Goal: Check status

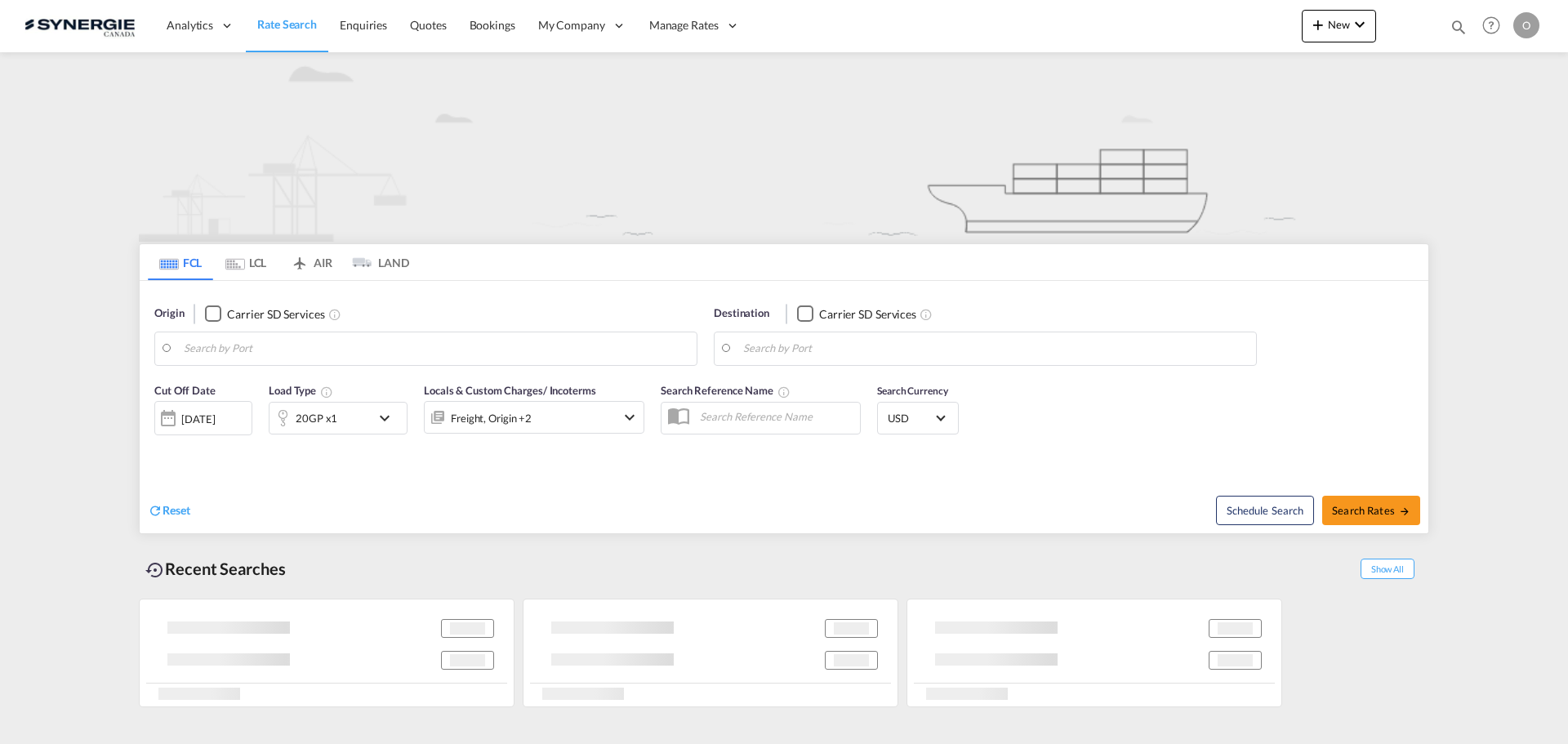
click at [1458, 23] on md-icon "icon-magnify" at bounding box center [1458, 27] width 18 height 18
type input "Saskatoon, SK, CASAK"
type input "Navegantes, BRNVT"
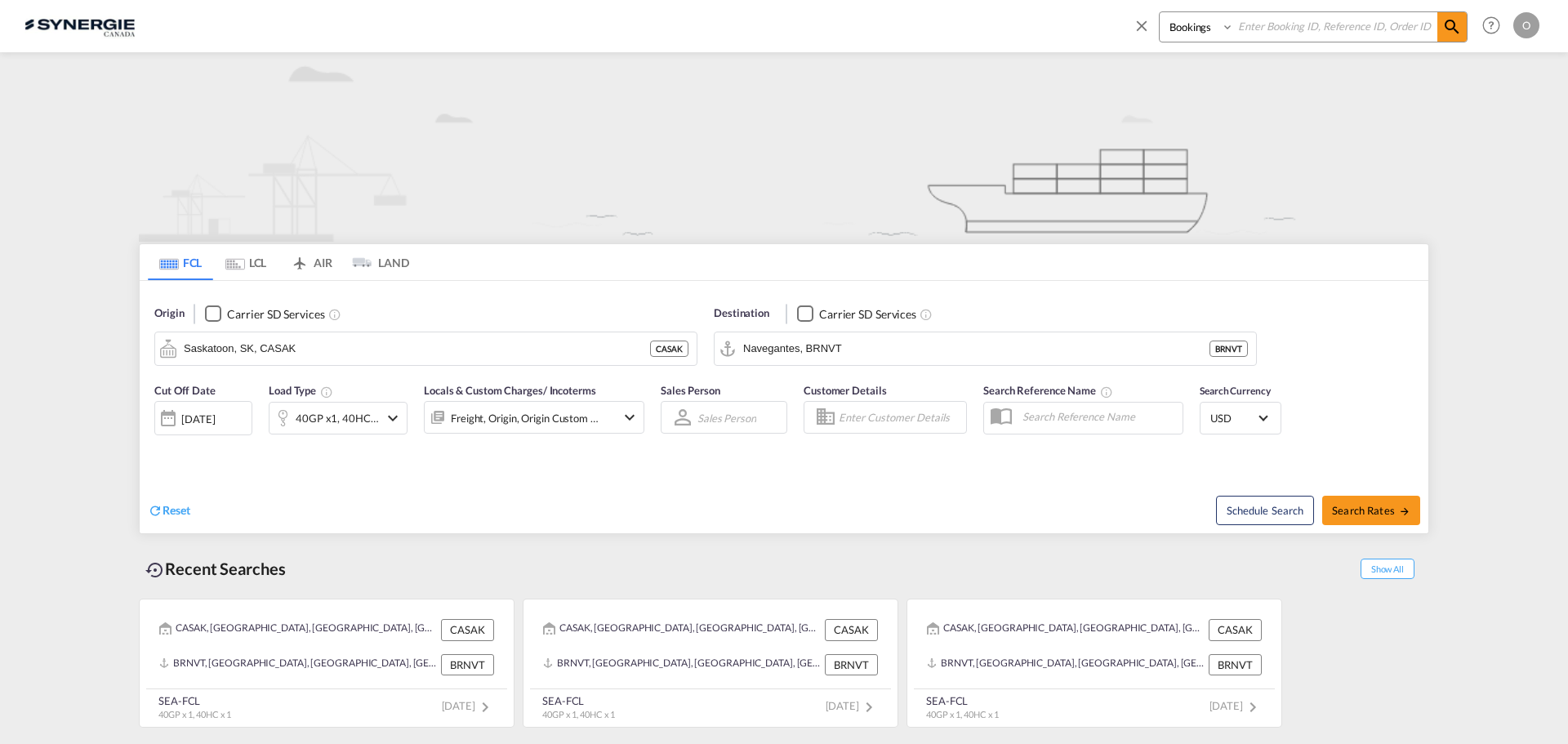
click at [1388, 36] on input at bounding box center [1336, 26] width 203 height 29
paste input "SYC003100"
type input "SYC003100"
click at [1448, 29] on md-icon "icon-magnify" at bounding box center [1452, 27] width 20 height 20
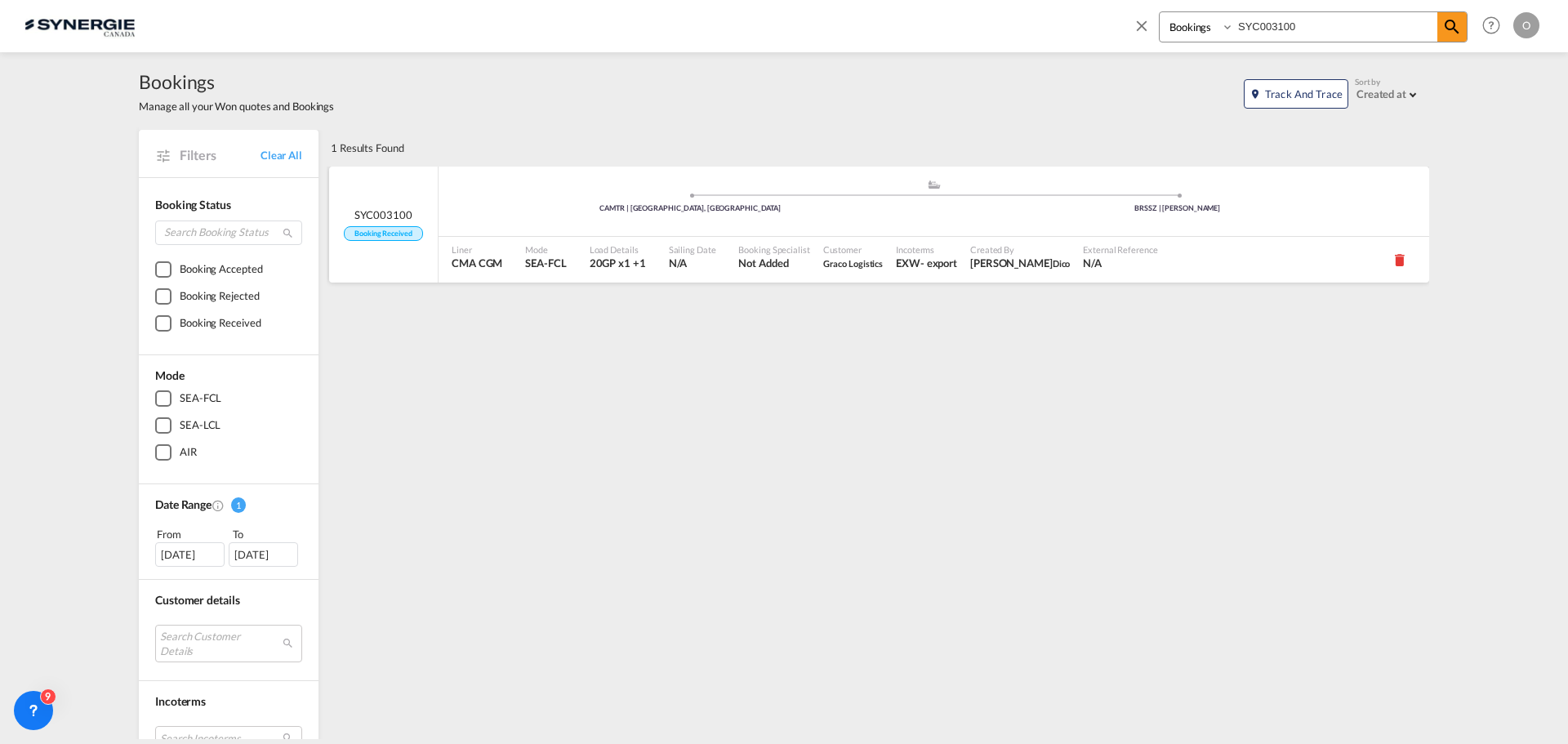
click at [853, 265] on span "Graco Logistics" at bounding box center [853, 264] width 61 height 10
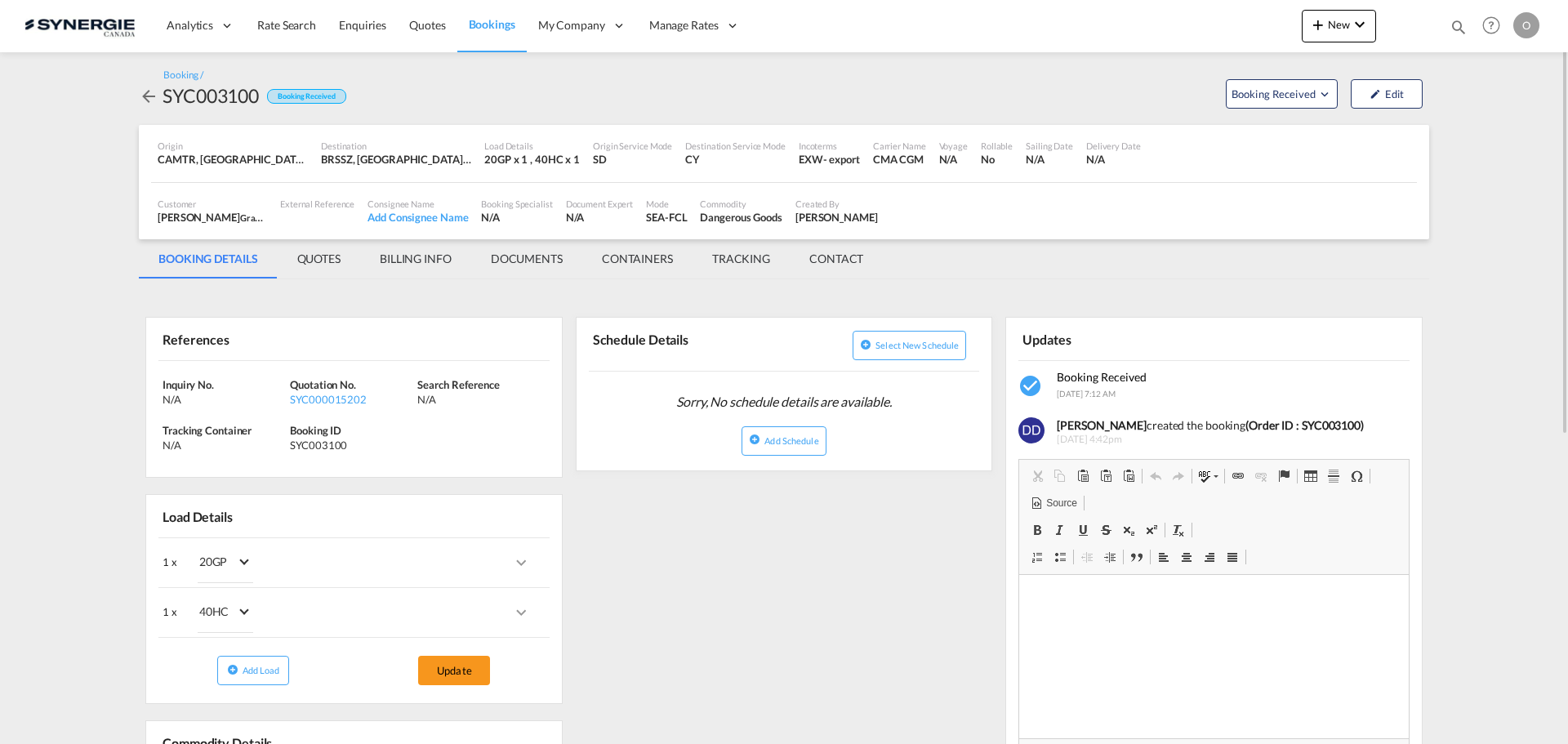
click at [334, 264] on md-tab-item "QUOTES" at bounding box center [318, 258] width 82 height 39
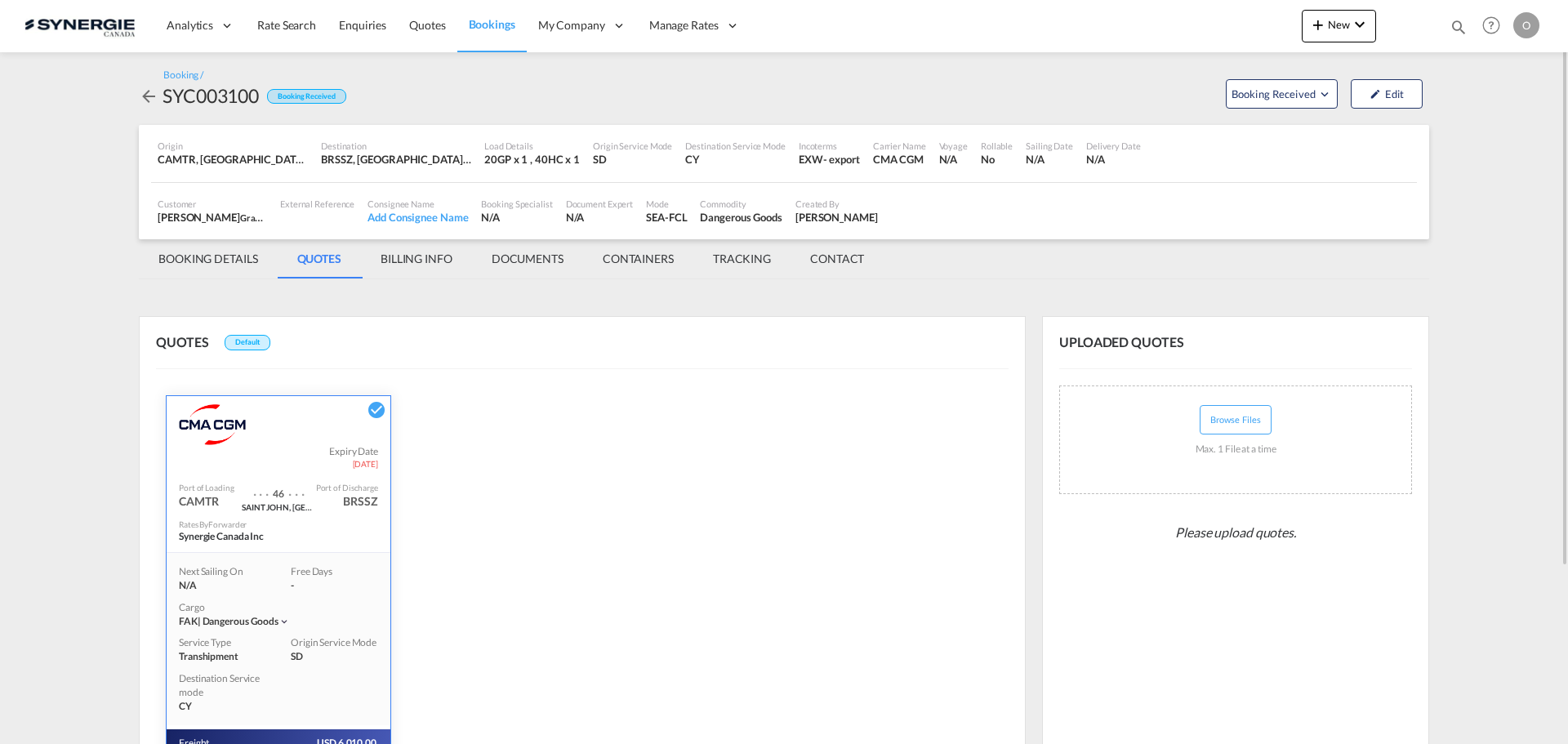
scroll to position [232, 0]
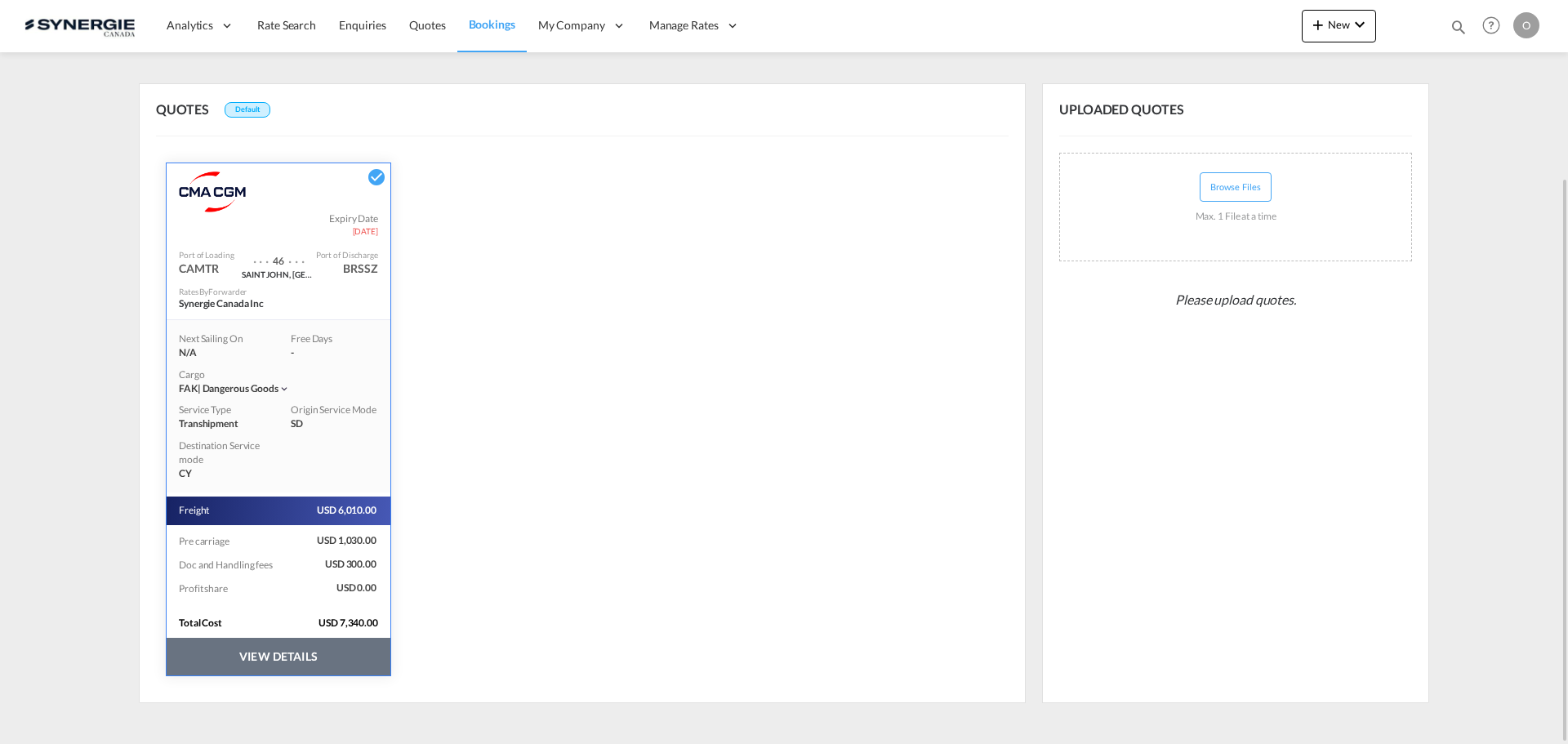
click at [296, 664] on button "VIEW DETAILS" at bounding box center [278, 656] width 224 height 37
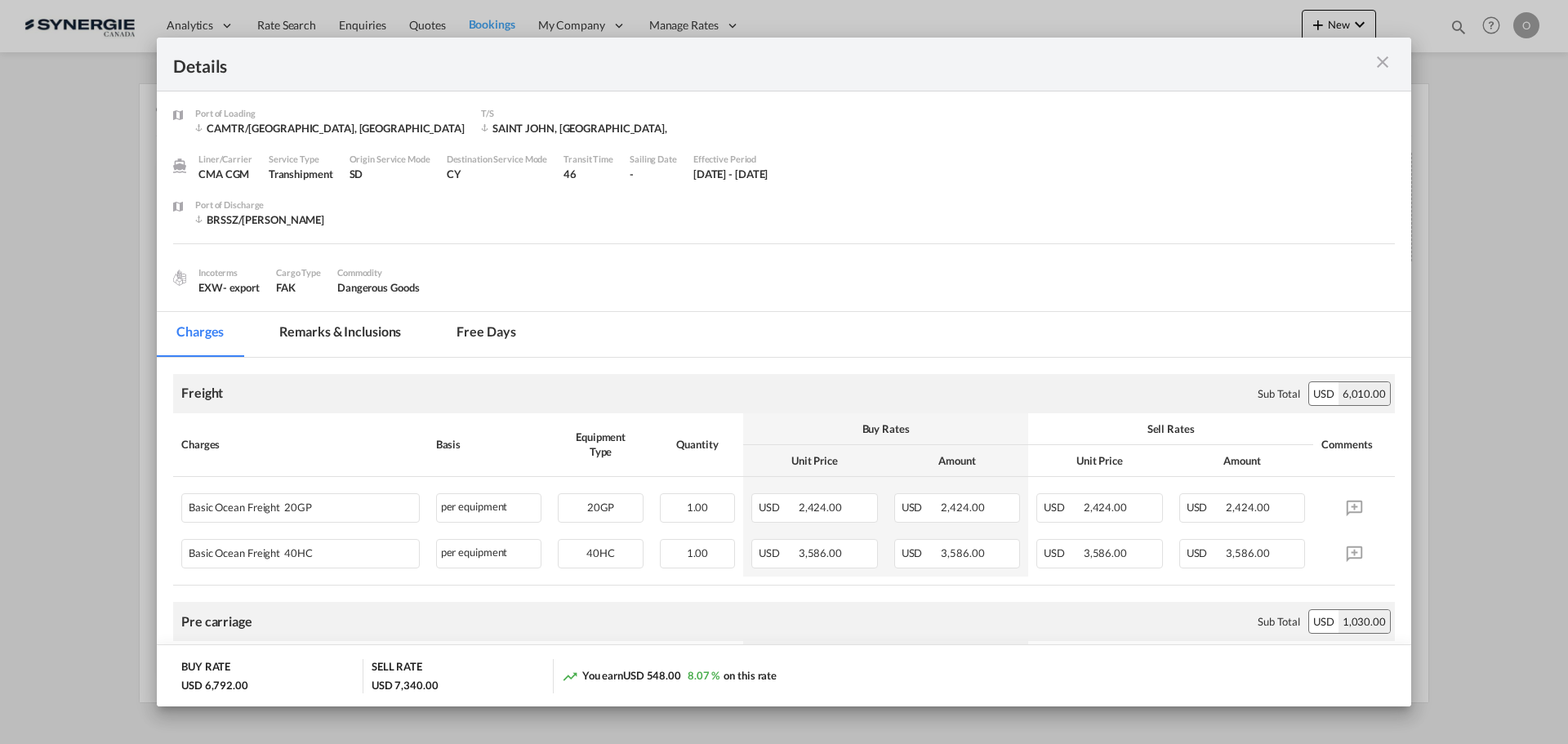
scroll to position [0, 0]
click at [336, 329] on md-tab-item "Remarks & Inclusions" at bounding box center [340, 336] width 161 height 45
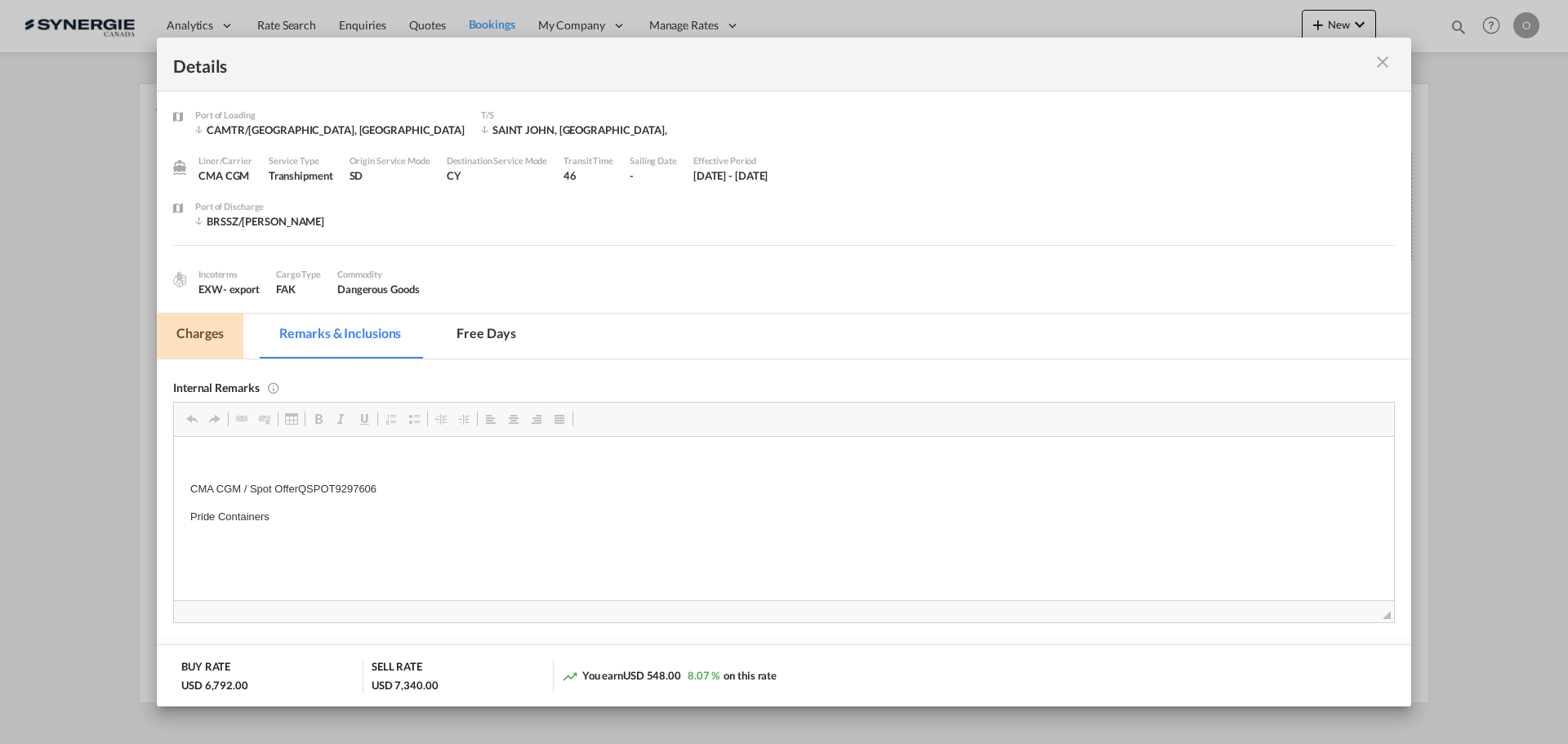
click at [203, 325] on md-tab-item "Charges" at bounding box center [200, 336] width 87 height 45
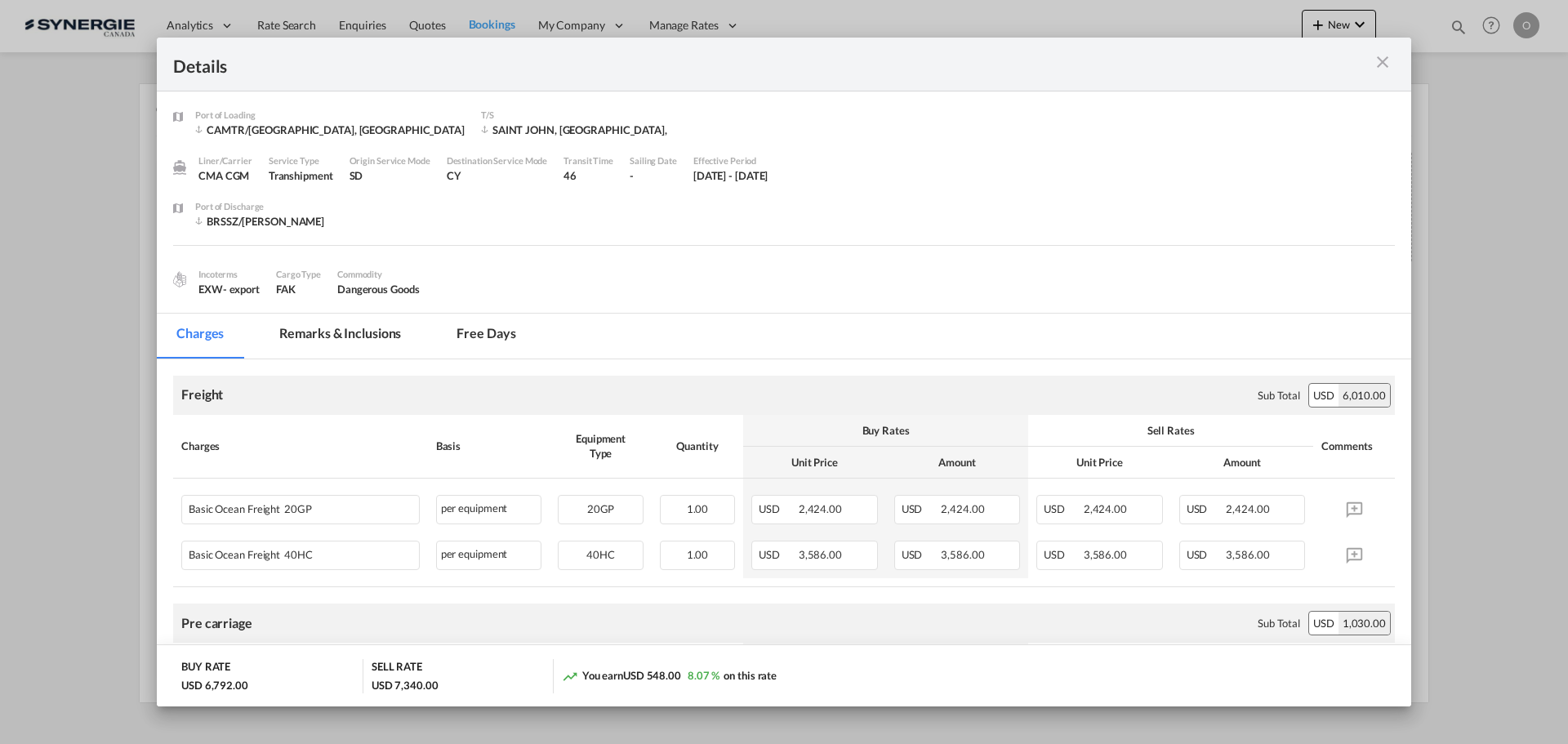
click at [353, 334] on md-tab-item "Remarks & Inclusions" at bounding box center [340, 336] width 161 height 45
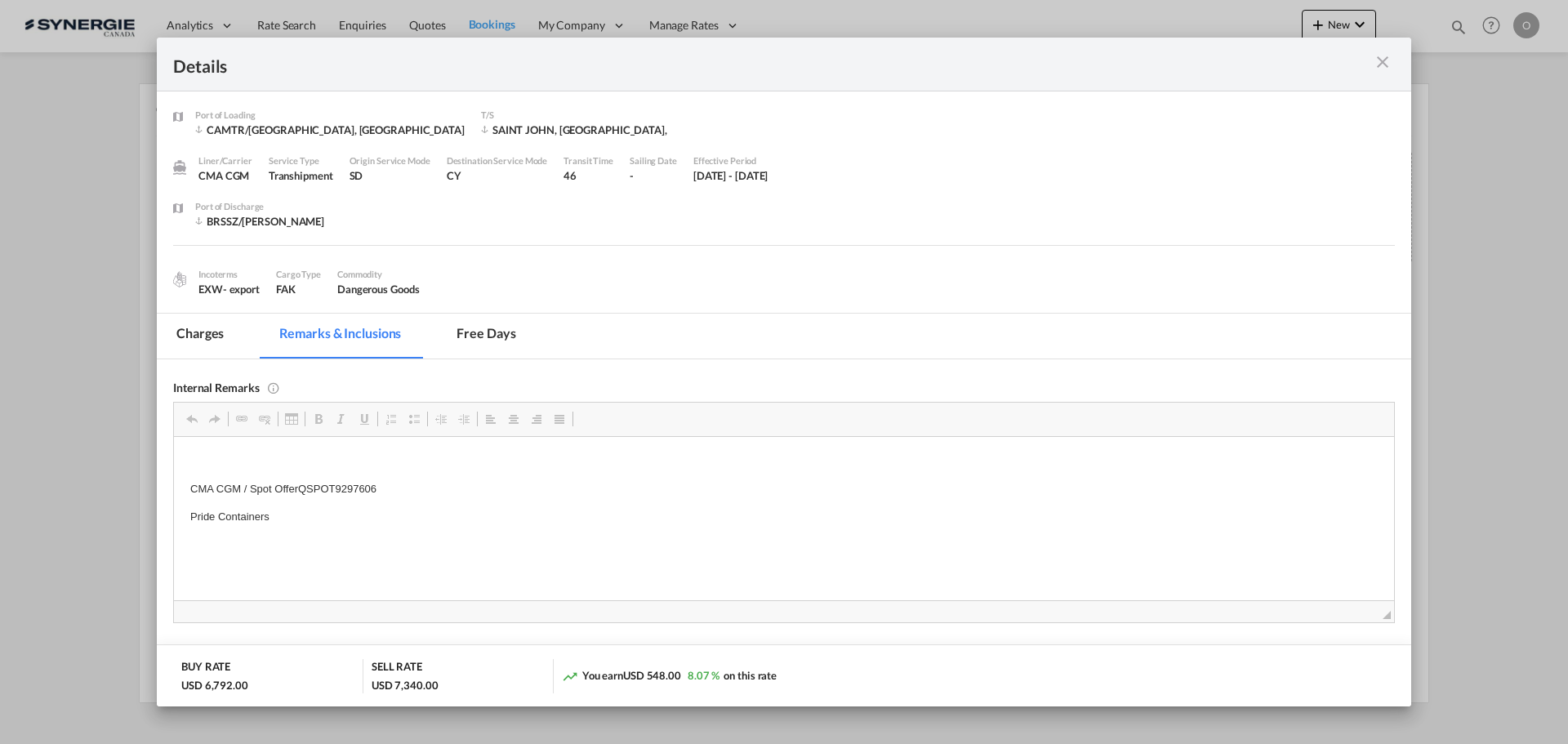
click at [205, 336] on md-tab-item "Charges" at bounding box center [200, 336] width 87 height 45
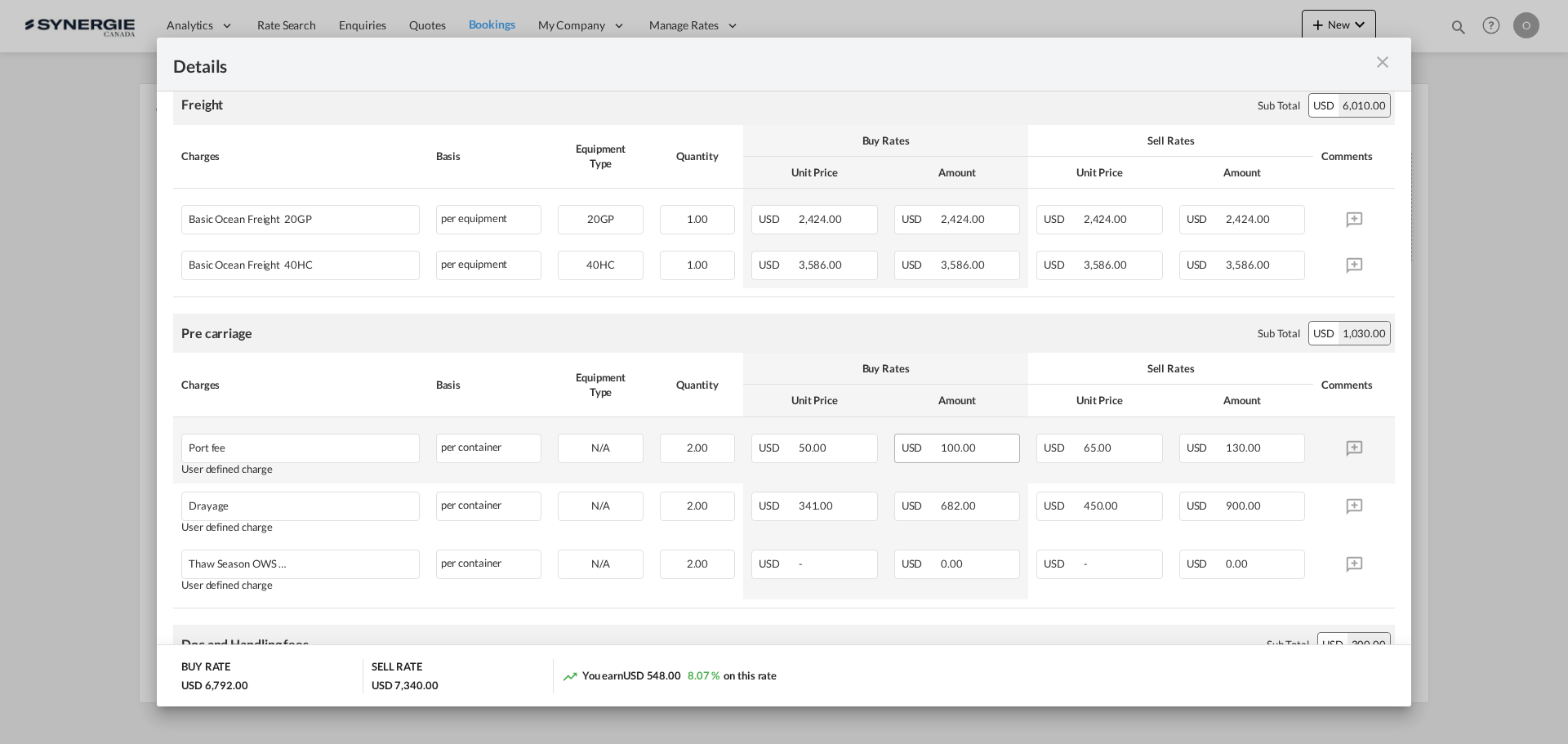
scroll to position [327, 0]
